Goal: Contribute content

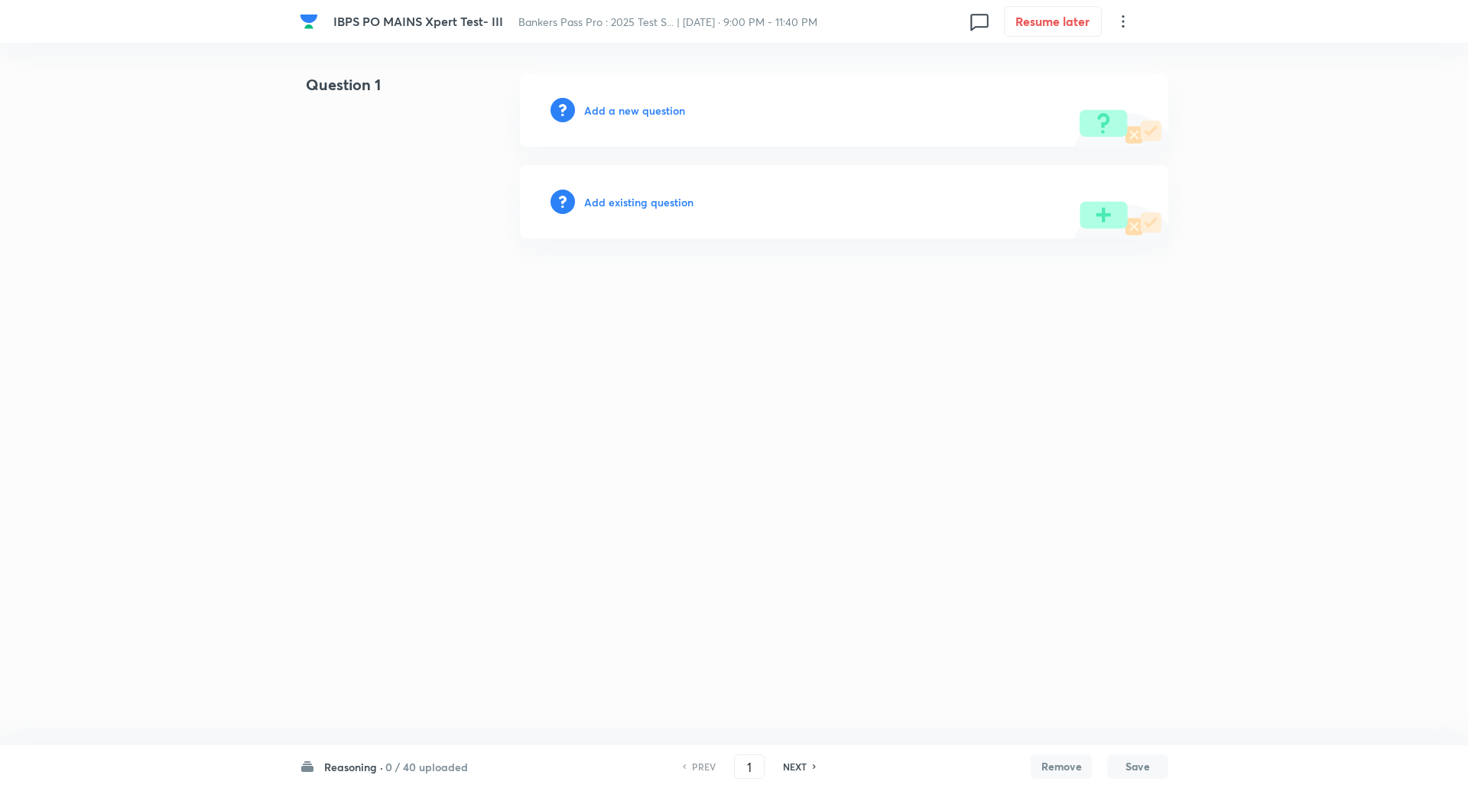
click at [400, 767] on h6 "0 / 40 uploaded" at bounding box center [426, 767] width 83 height 16
click at [629, 249] on html "IBPS PO MAINS Xpert Test- III Bankers Pass Pro : 2025 Test S... | Sept 5, 2025 …" at bounding box center [734, 156] width 1468 height 312
